Goal: Check status: Check status

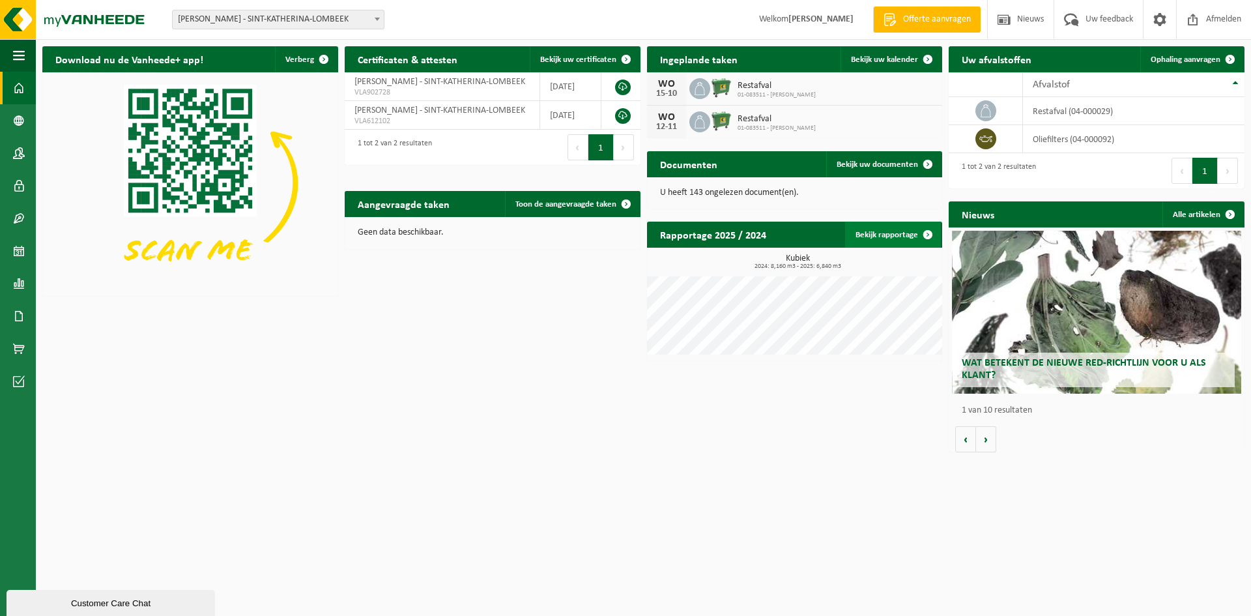
click at [873, 238] on link "Bekijk rapportage" at bounding box center [893, 235] width 96 height 26
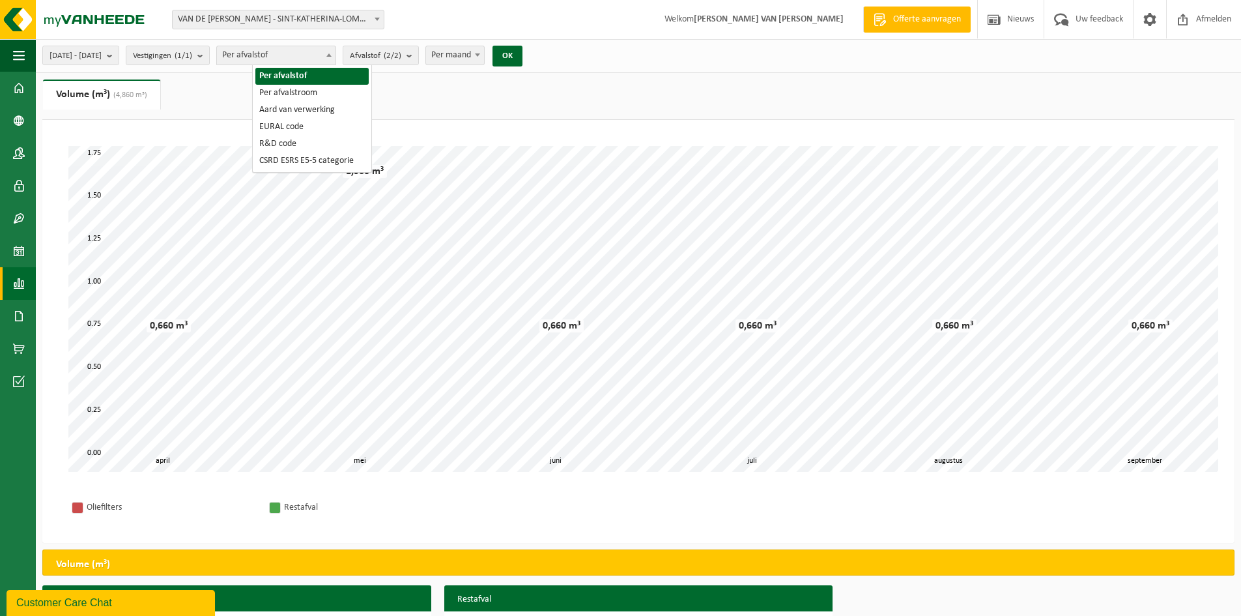
click at [267, 54] on span "Per afvalstof" at bounding box center [276, 55] width 119 height 18
select select "2"
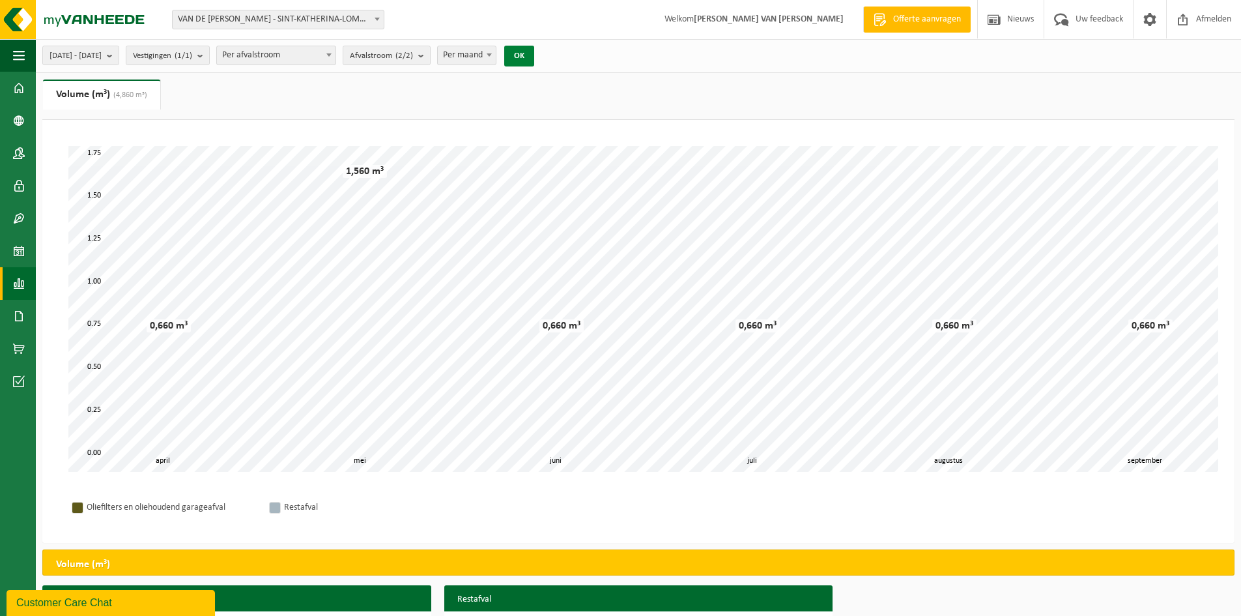
click at [534, 60] on button "OK" at bounding box center [519, 56] width 30 height 21
click at [1194, 21] on span "Afmelden" at bounding box center [1214, 19] width 42 height 38
